Goal: Use online tool/utility: Utilize a website feature to perform a specific function

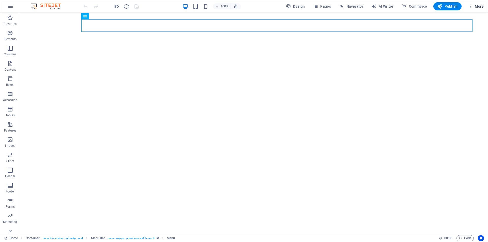
click at [477, 6] on span "More" at bounding box center [476, 6] width 16 height 5
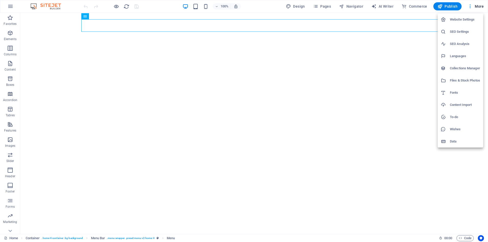
click at [455, 34] on h6 "SEO Settings" at bounding box center [465, 32] width 30 height 6
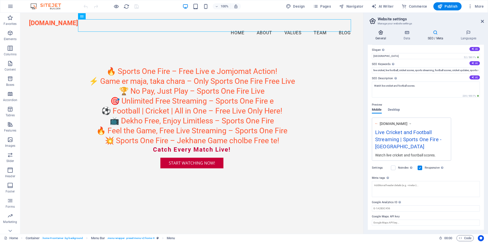
click at [383, 39] on h4 "General" at bounding box center [382, 35] width 28 height 11
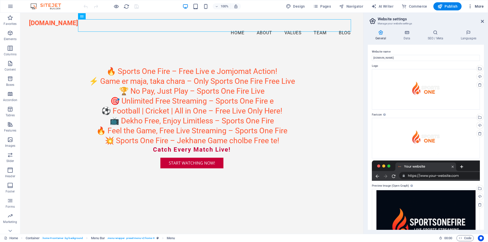
click at [476, 4] on button "More" at bounding box center [476, 6] width 20 height 8
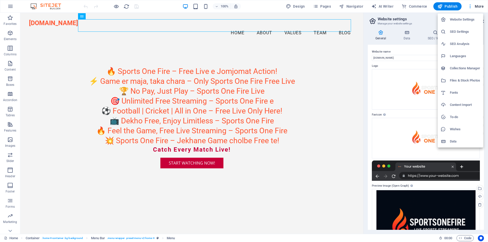
click at [462, 45] on h6 "SEO Analysis" at bounding box center [465, 44] width 30 height 6
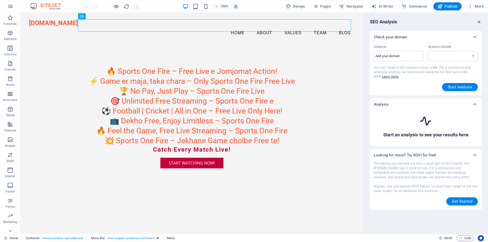
select select "[DOMAIN_NAME]"
click at [398, 55] on input "Domain ​" at bounding box center [399, 56] width 50 height 8
type input "[DOMAIN_NAME]"
click at [455, 88] on span "Start analysis" at bounding box center [460, 87] width 25 height 4
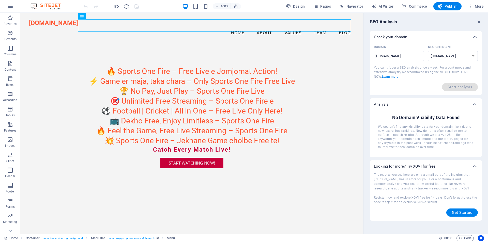
click at [383, 78] on link "Learn more" at bounding box center [390, 77] width 17 height 4
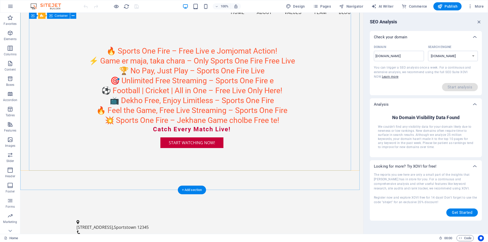
scroll to position [1, 0]
